Goal: Task Accomplishment & Management: Use online tool/utility

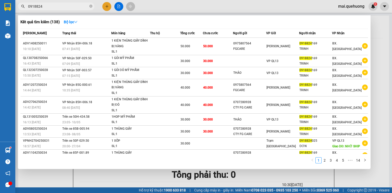
click at [199, 7] on div at bounding box center [196, 96] width 392 height 193
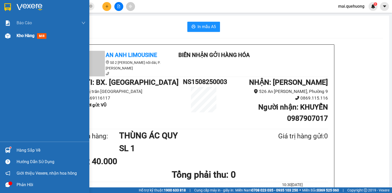
click at [22, 35] on span "Kho hàng" at bounding box center [26, 35] width 18 height 5
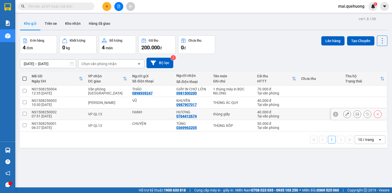
click at [25, 113] on input "checkbox" at bounding box center [25, 114] width 4 height 4
checkbox input "true"
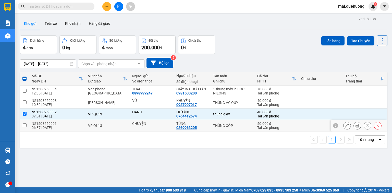
click at [24, 124] on input "checkbox" at bounding box center [25, 125] width 4 height 4
checkbox input "true"
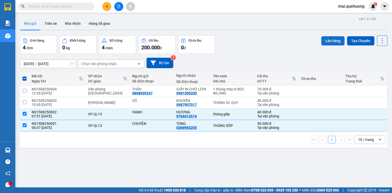
click at [330, 40] on button "Lên hàng" at bounding box center [333, 40] width 23 height 9
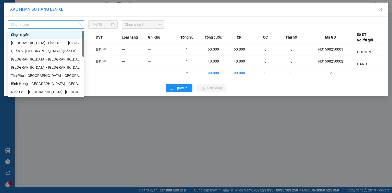
click at [75, 25] on span "Chọn tuyến" at bounding box center [46, 25] width 70 height 8
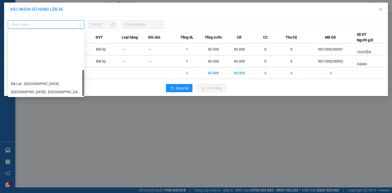
scroll to position [139, 0]
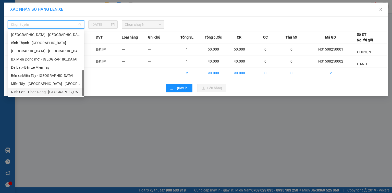
click at [62, 89] on div "Ninh Sơn - Phan Rang - [GEOGRAPHIC_DATA]" at bounding box center [46, 92] width 70 height 6
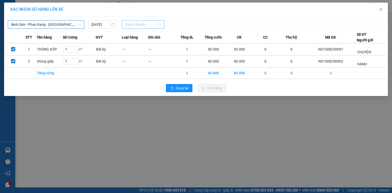
click at [137, 23] on span "Chọn chuyến" at bounding box center [143, 25] width 37 height 8
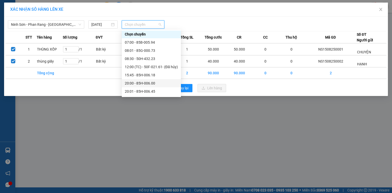
scroll to position [0, 0]
click at [149, 58] on div "08:30 - 50H-432.23" at bounding box center [151, 59] width 53 height 6
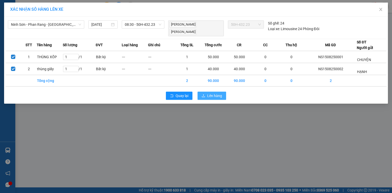
click at [208, 94] on span "Lên hàng" at bounding box center [214, 96] width 15 height 6
